Goal: Task Accomplishment & Management: Use online tool/utility

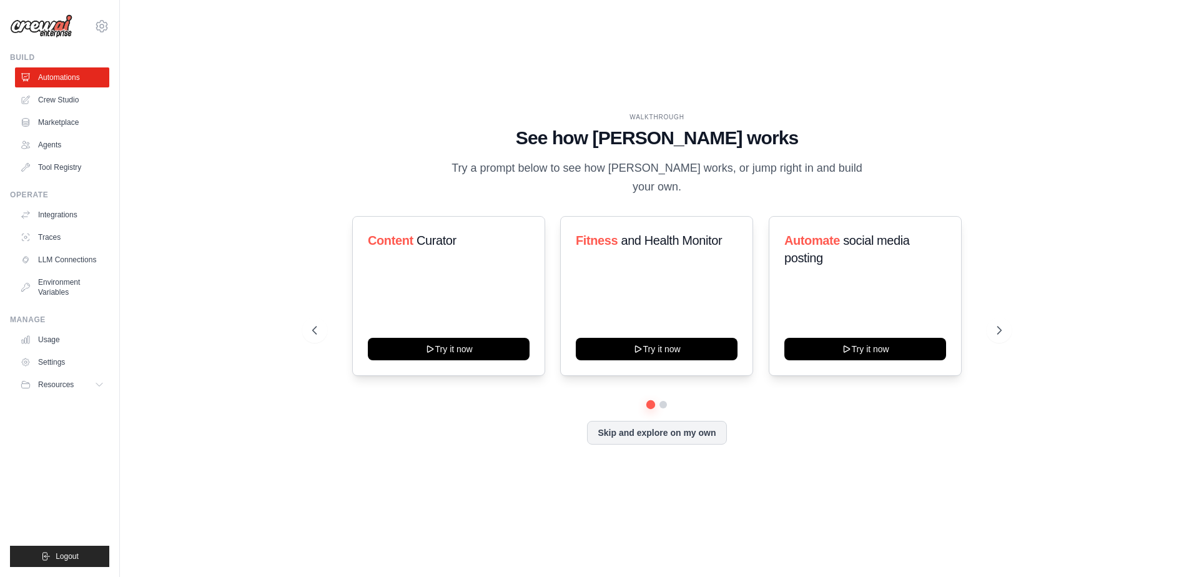
click at [63, 106] on link "Crew Studio" at bounding box center [62, 100] width 94 height 20
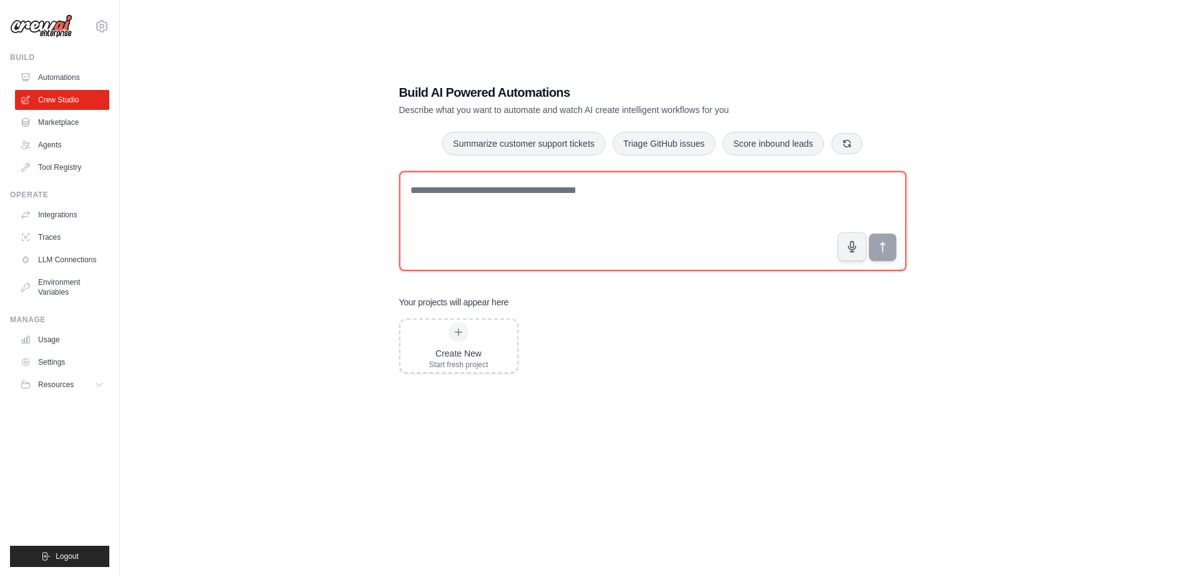
click at [589, 202] on textarea at bounding box center [652, 221] width 507 height 100
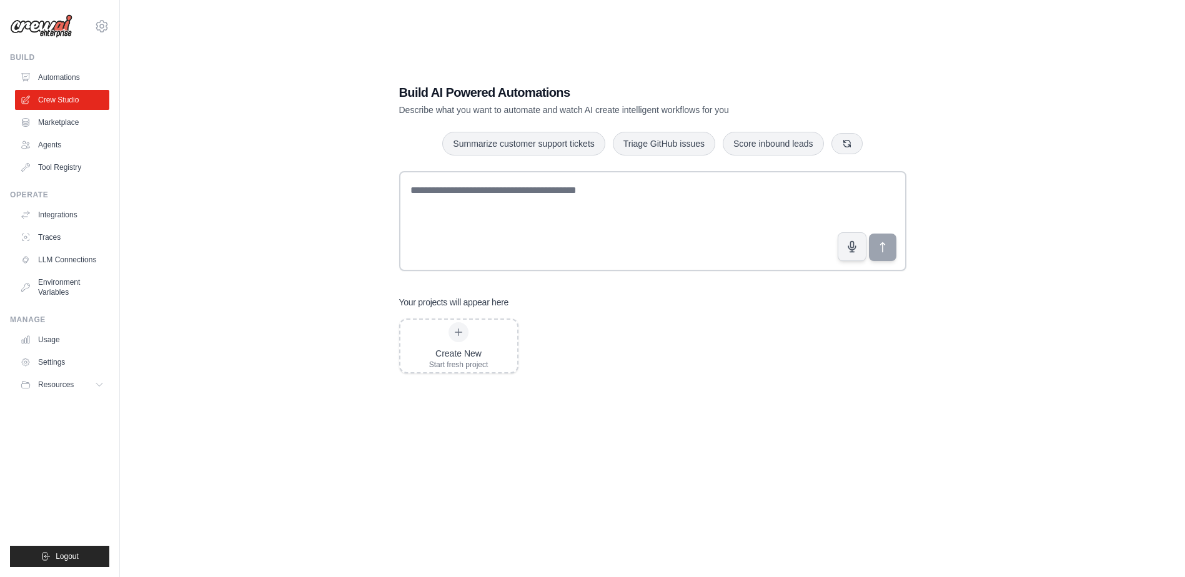
click at [93, 211] on link "Integrations" at bounding box center [62, 215] width 94 height 20
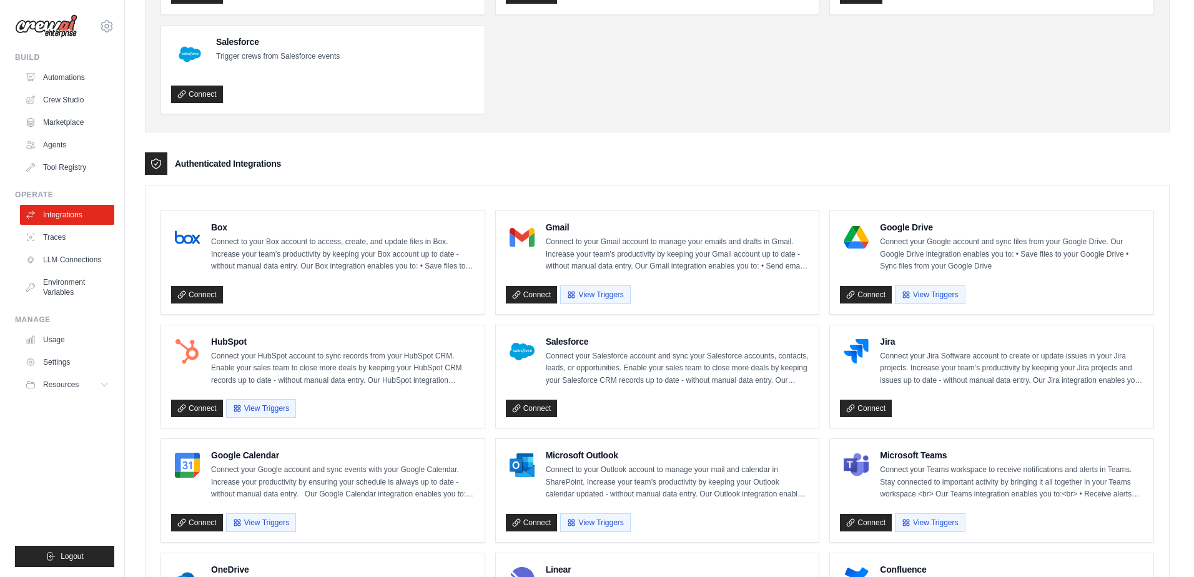
scroll to position [187, 0]
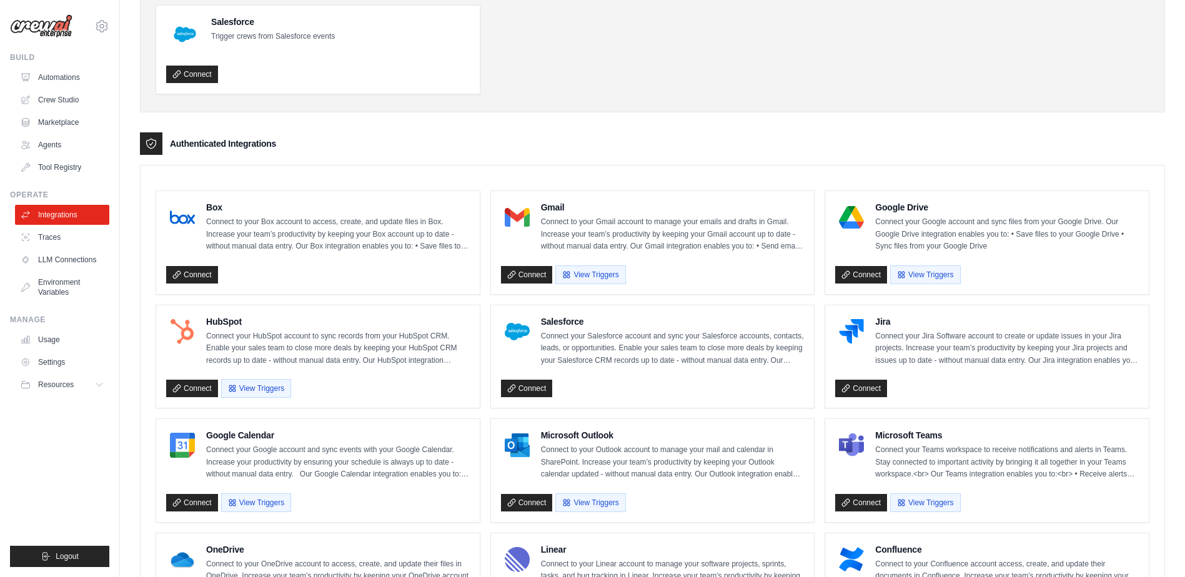
click at [949, 374] on div "Jira Connect your Jira Software account to create or update issues in your Jira…" at bounding box center [987, 356] width 304 height 83
click at [869, 389] on link "Connect" at bounding box center [861, 388] width 52 height 17
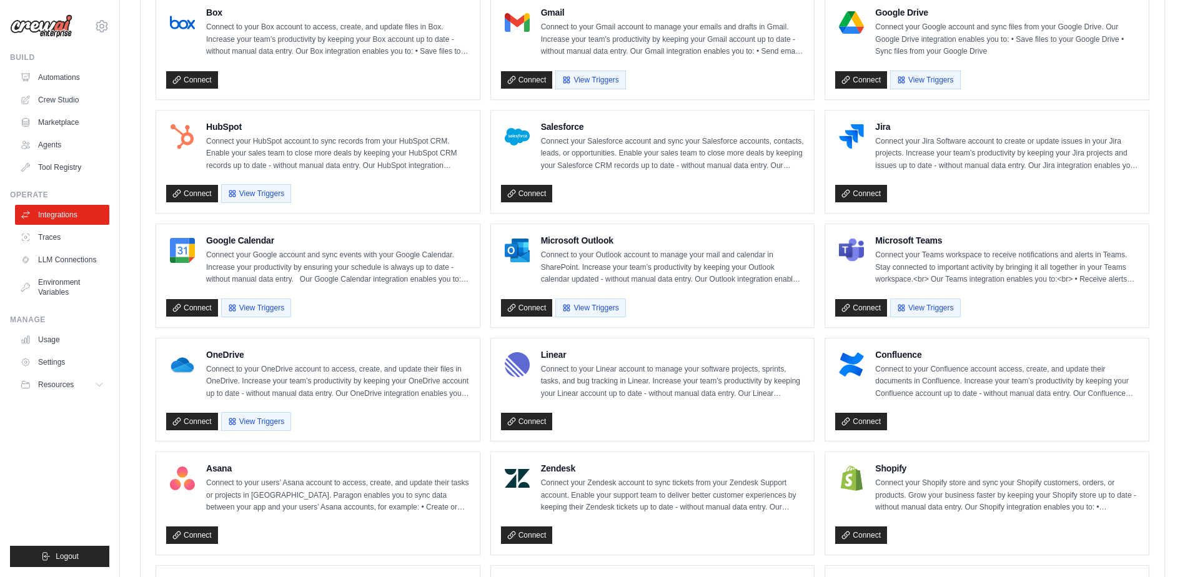
scroll to position [349, 0]
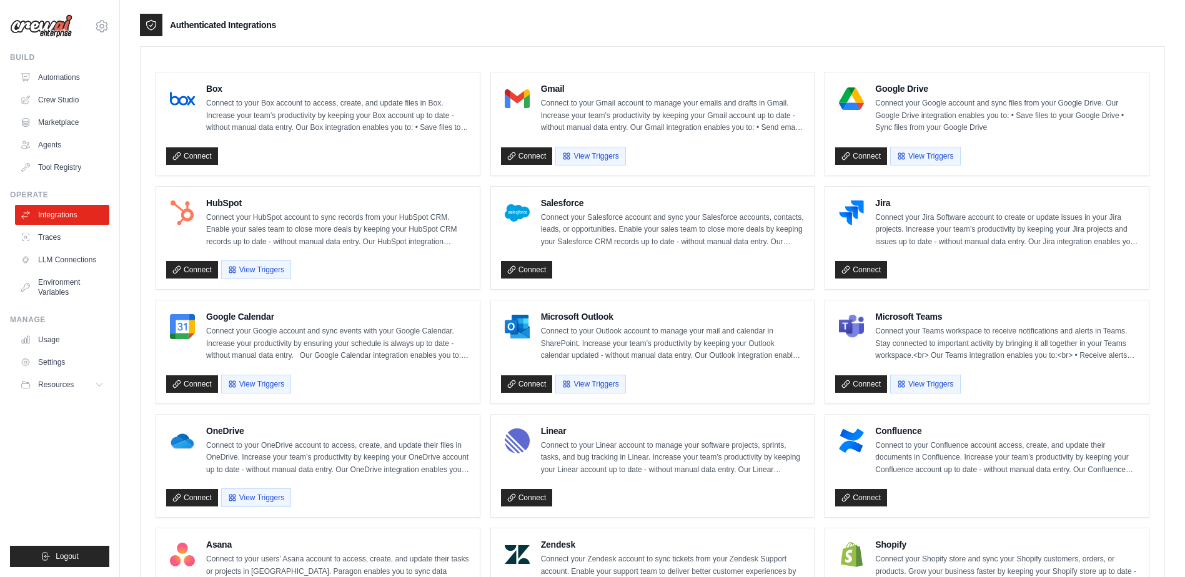
click at [52, 257] on link "LLM Connections" at bounding box center [62, 260] width 94 height 20
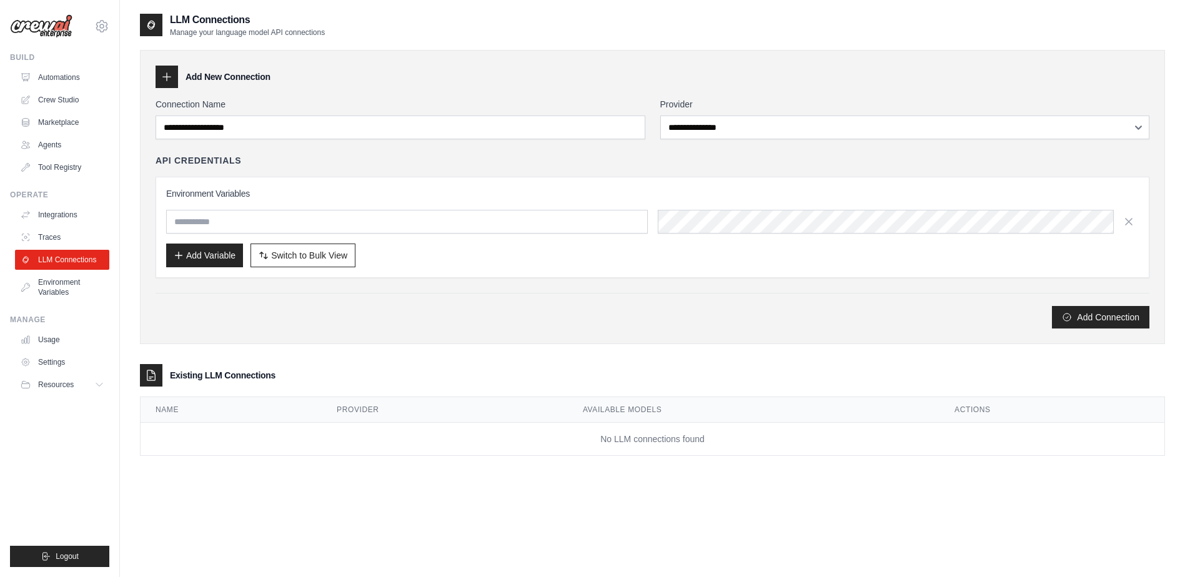
click at [62, 294] on link "Environment Variables" at bounding box center [62, 287] width 94 height 30
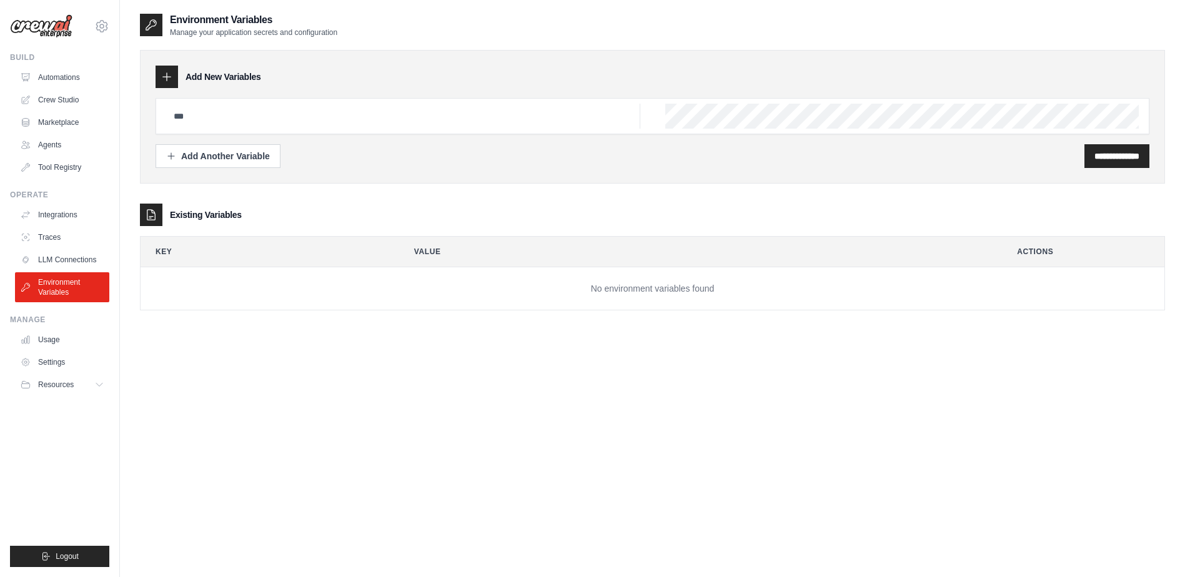
click at [64, 81] on link "Automations" at bounding box center [62, 77] width 94 height 20
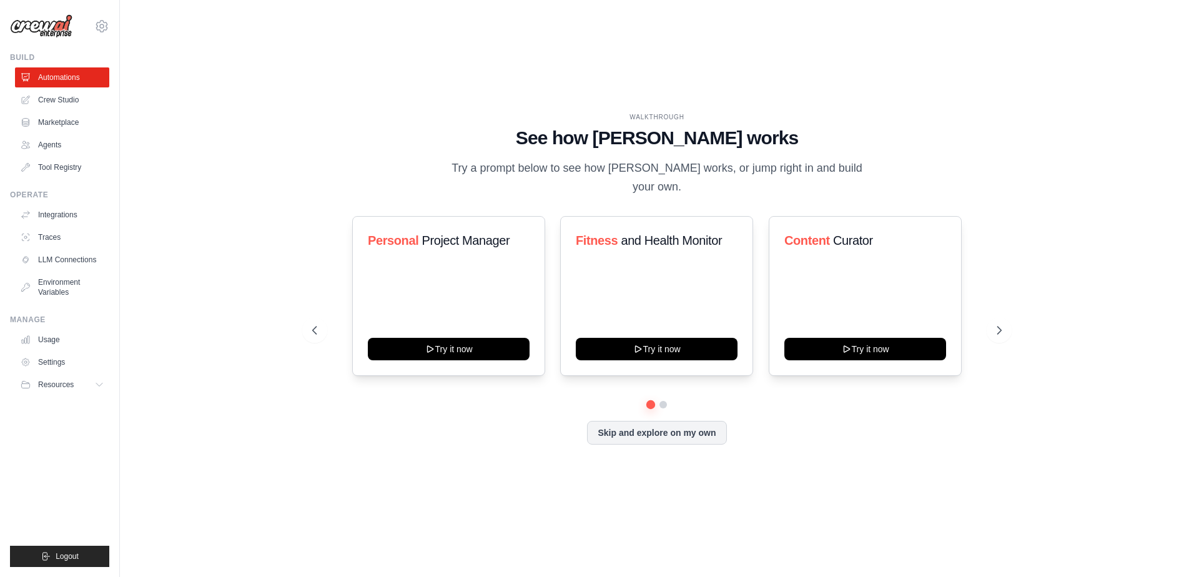
click at [1006, 324] on icon at bounding box center [999, 330] width 12 height 12
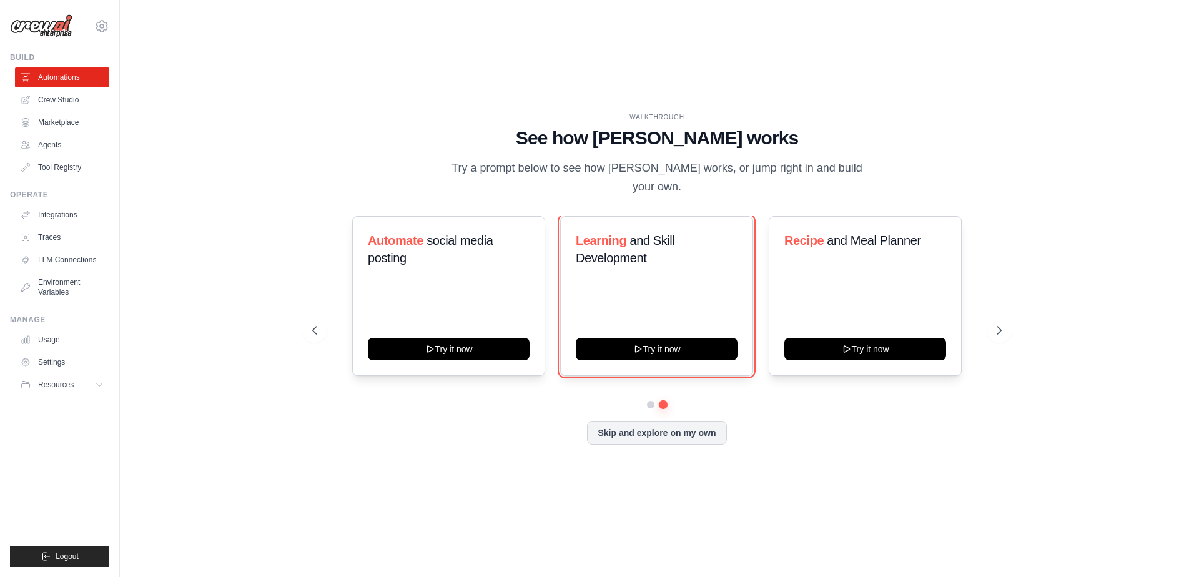
click at [656, 345] on button "Try it now" at bounding box center [657, 349] width 162 height 22
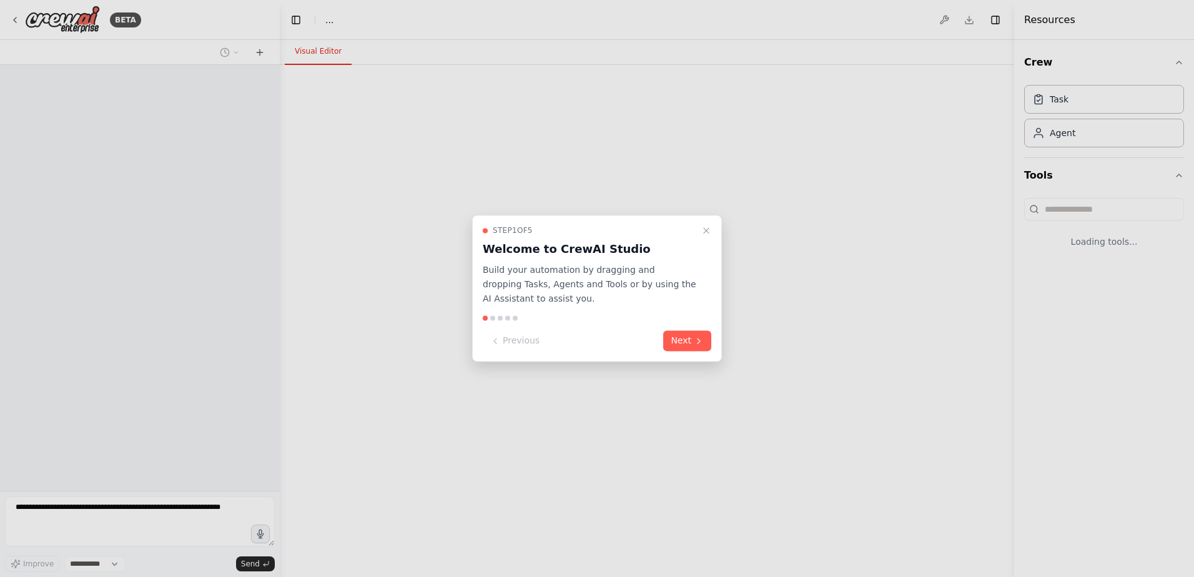
select select "****"
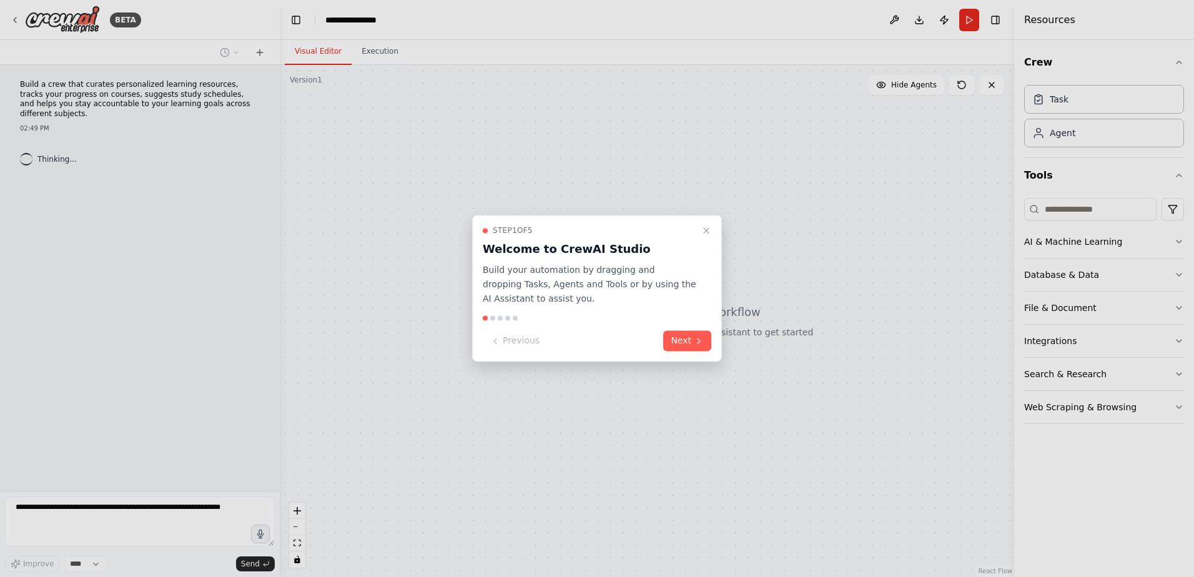
click at [690, 343] on button "Next" at bounding box center [687, 341] width 48 height 21
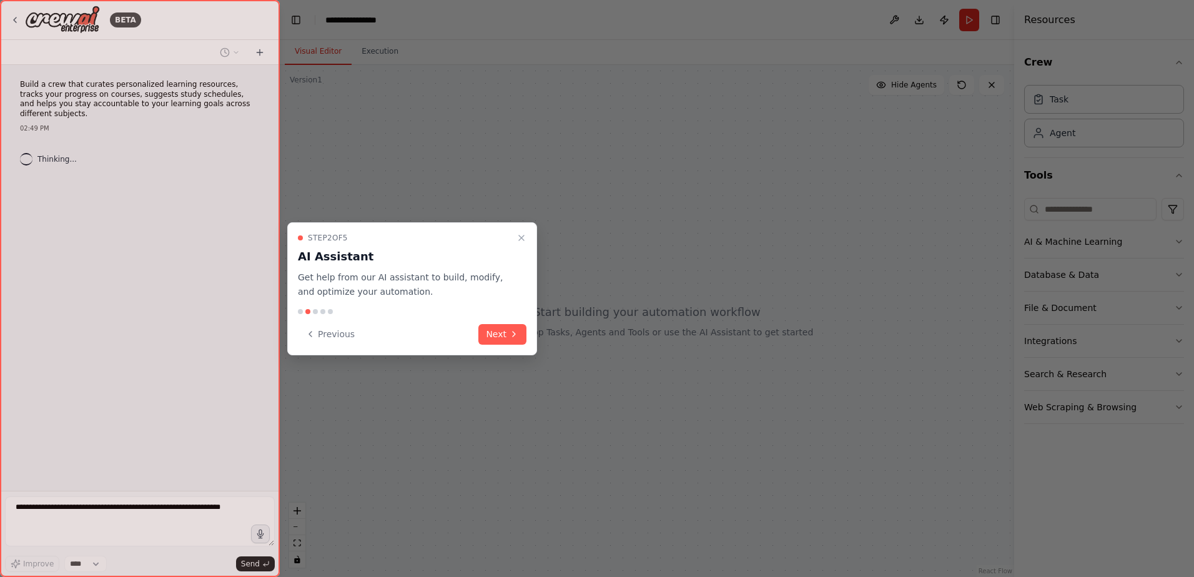
click at [509, 336] on icon at bounding box center [514, 334] width 10 height 10
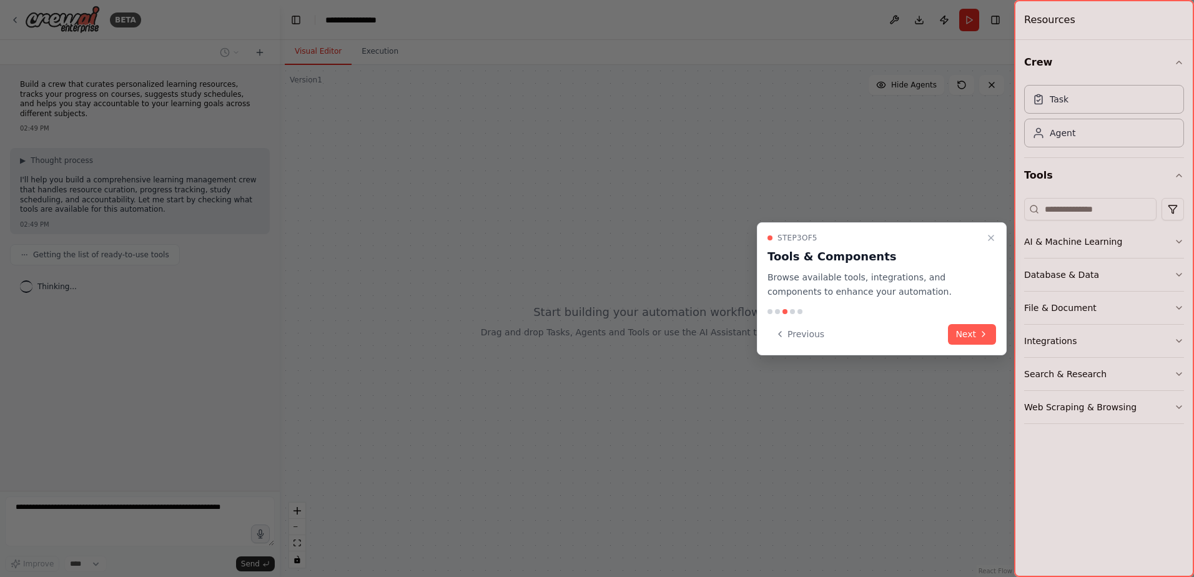
click at [972, 334] on button "Next" at bounding box center [972, 334] width 48 height 21
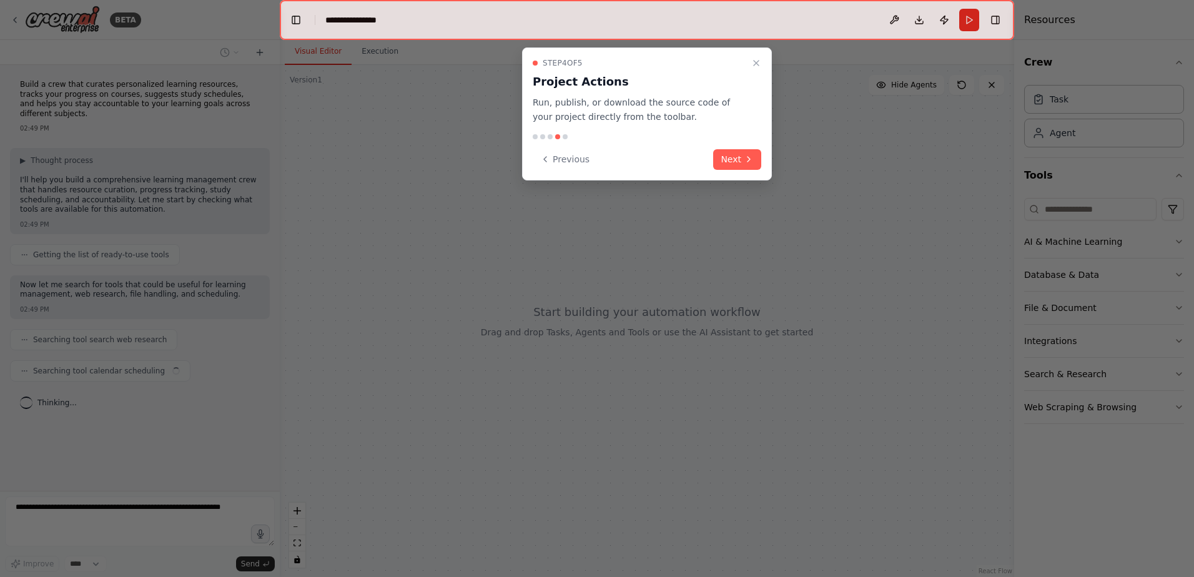
click at [738, 161] on button "Next" at bounding box center [737, 159] width 48 height 21
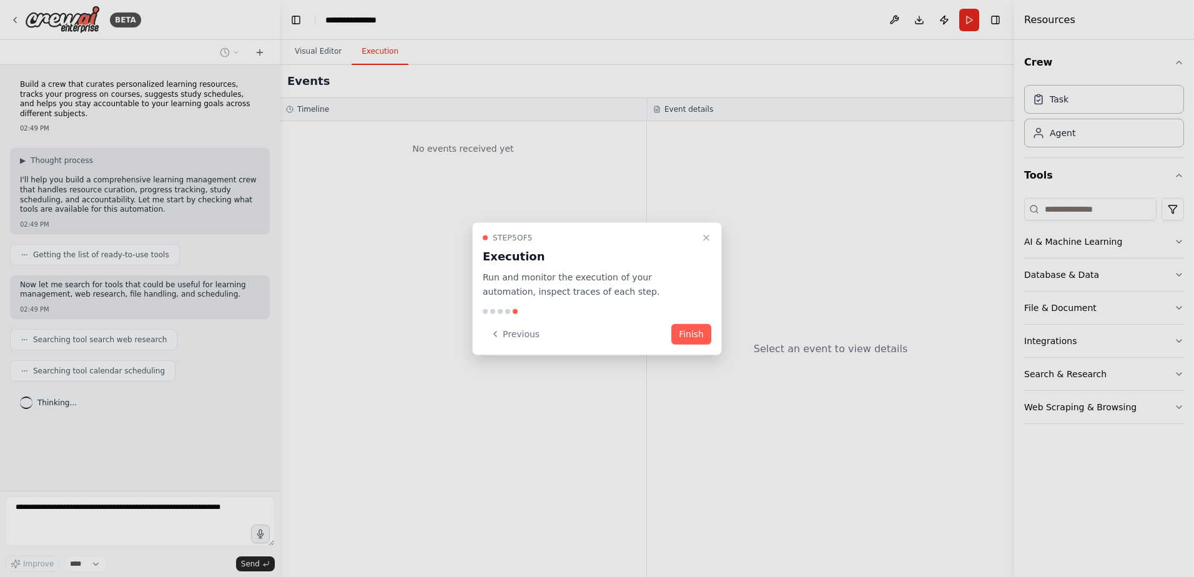
click at [686, 335] on button "Finish" at bounding box center [691, 334] width 40 height 21
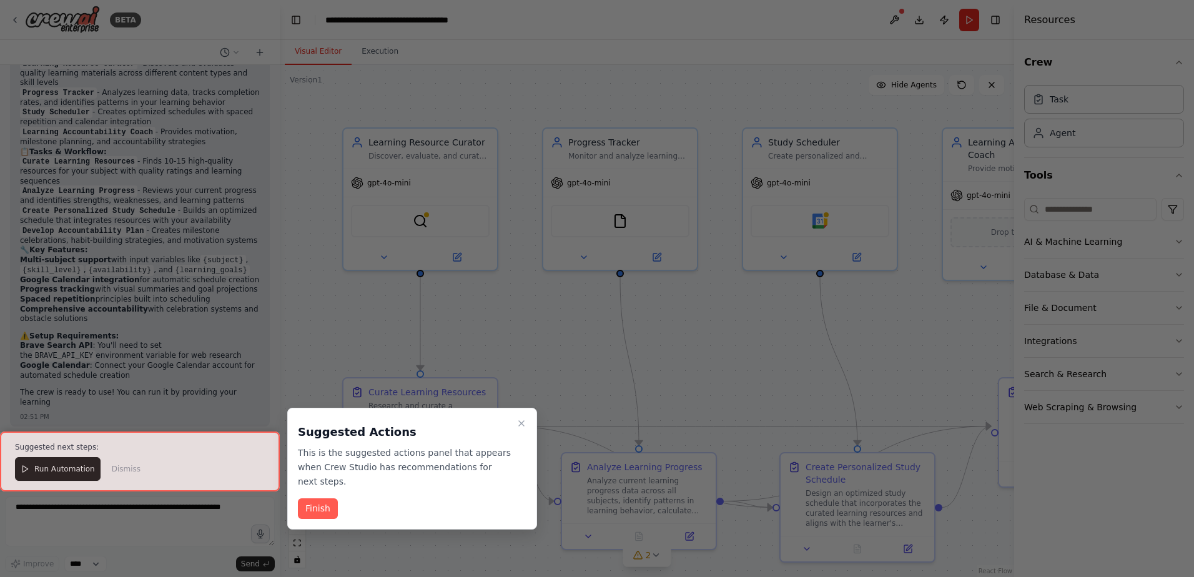
scroll to position [939, 0]
